Goal: Communication & Community: Answer question/provide support

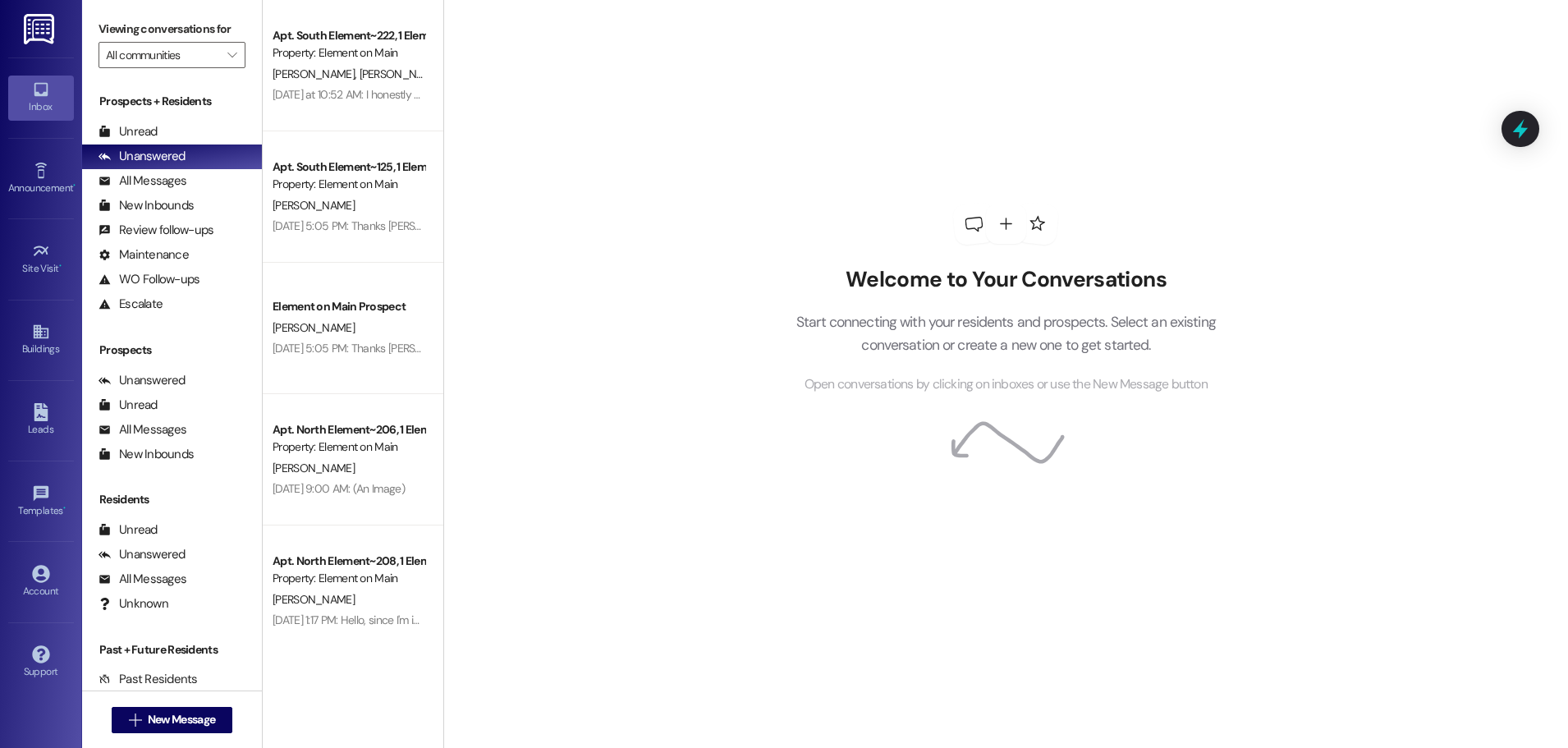
scroll to position [82, 0]
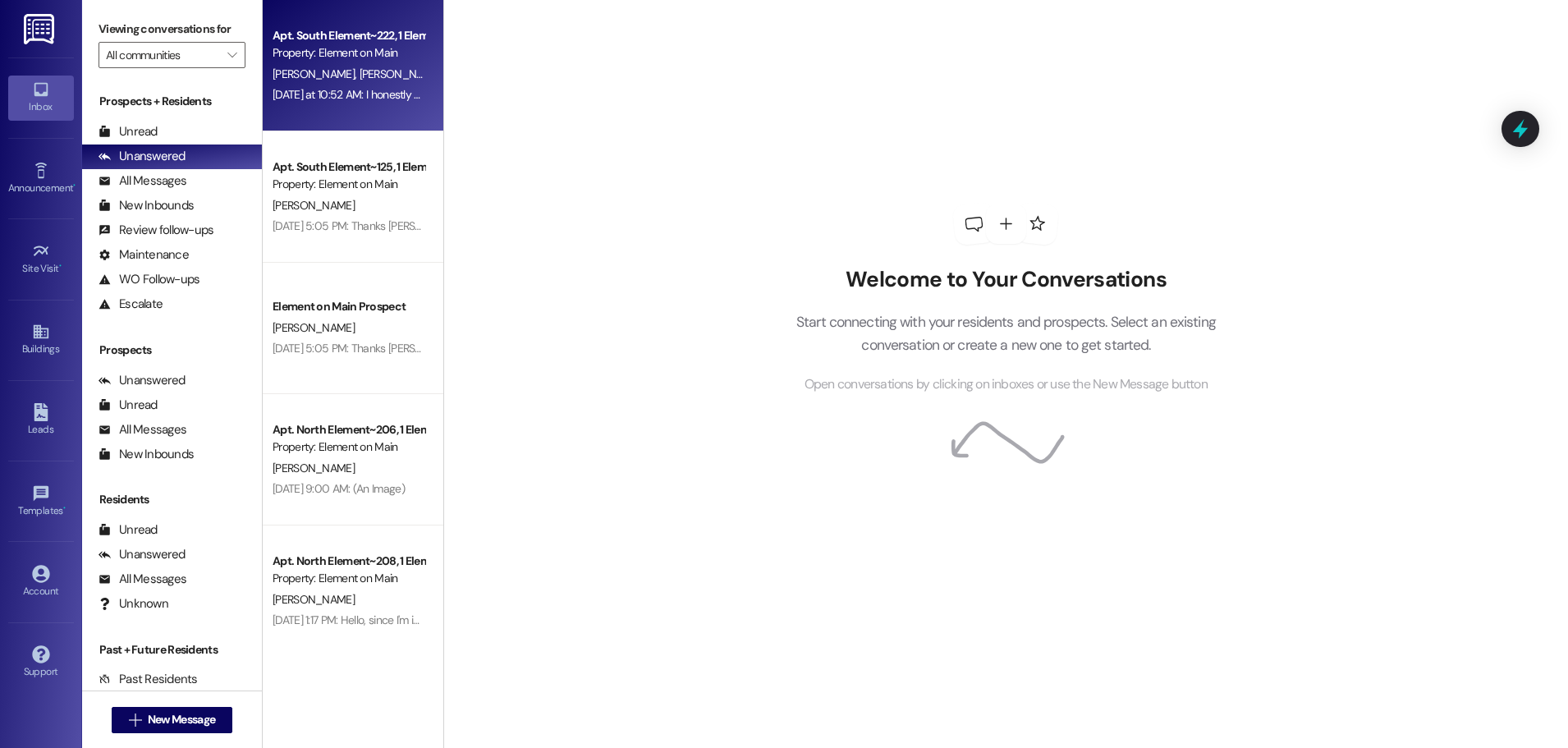
click at [386, 106] on div "Apt. South Element~222, 1 Element on Main - South Element Property: Element on …" at bounding box center [353, 65] width 181 height 132
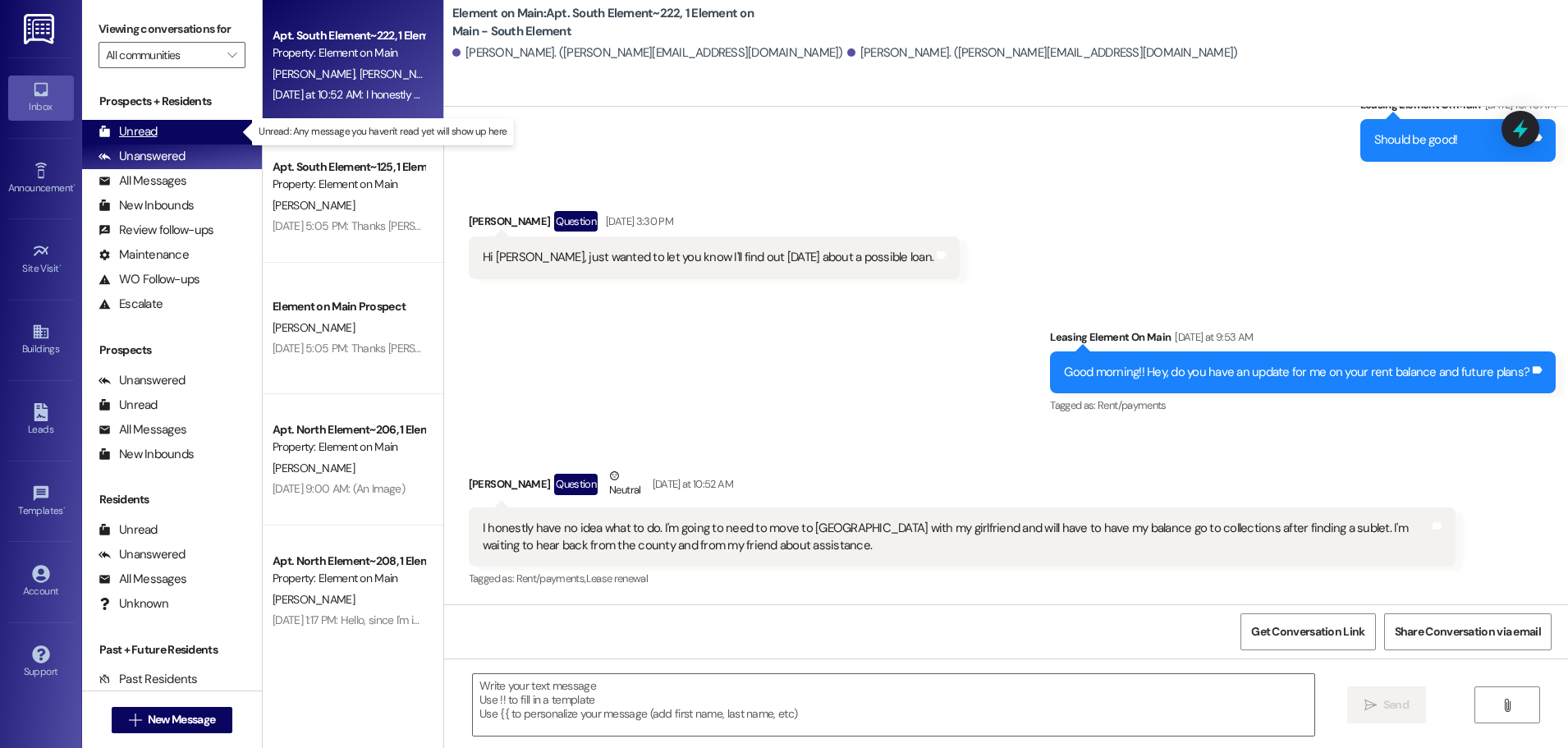
click at [127, 129] on div "Unread" at bounding box center [128, 132] width 59 height 17
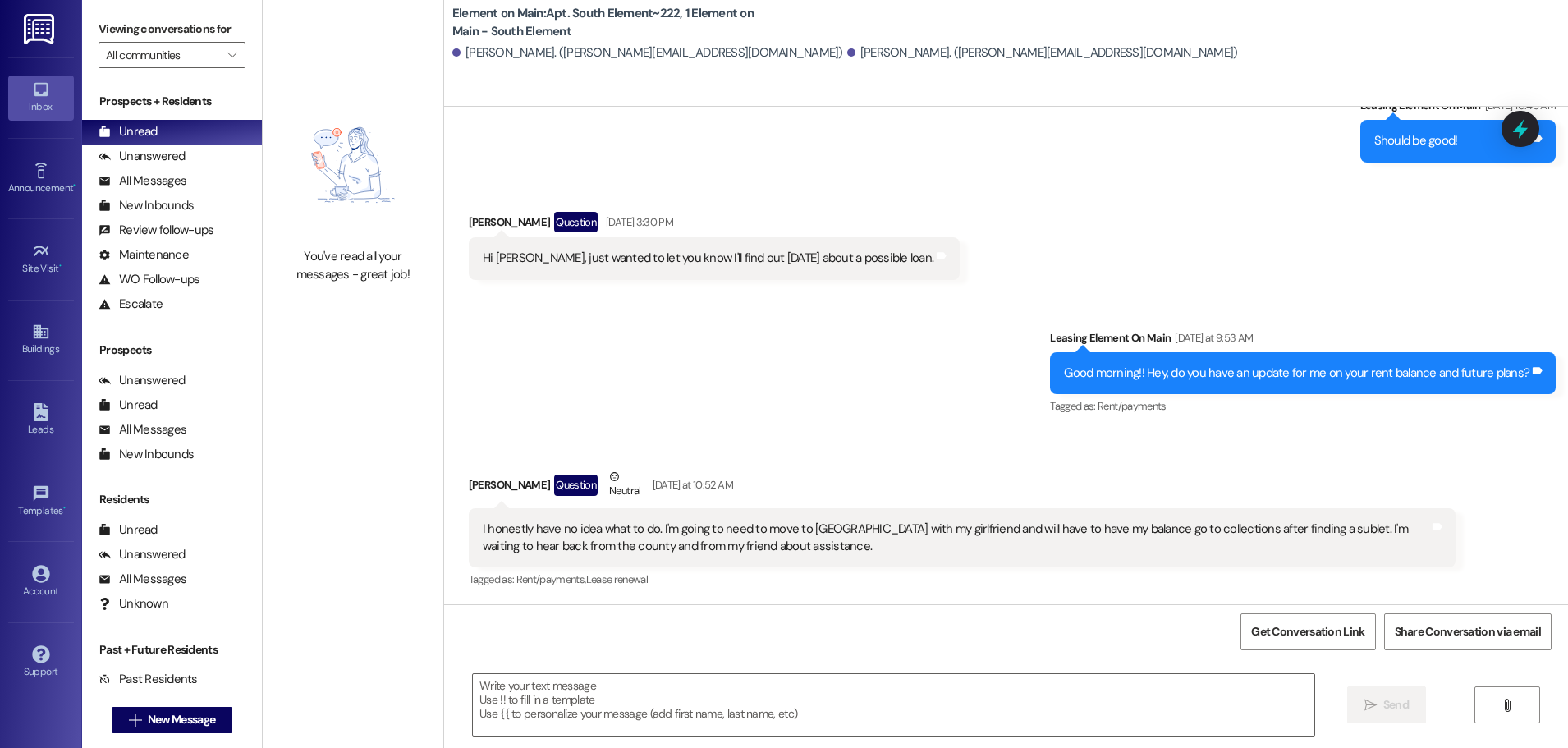
scroll to position [7059, 0]
